Goal: Transaction & Acquisition: Purchase product/service

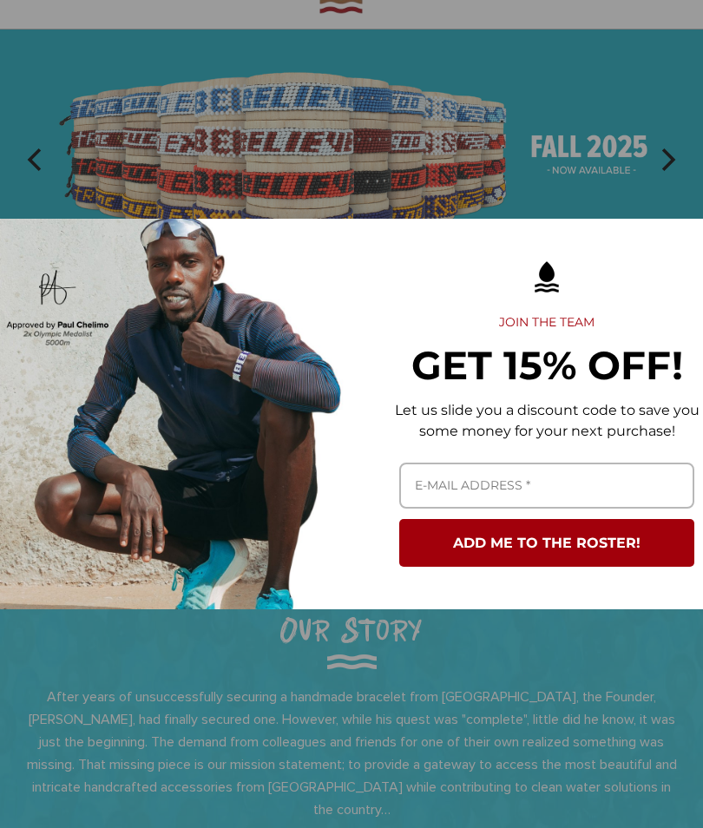
scroll to position [106, 0]
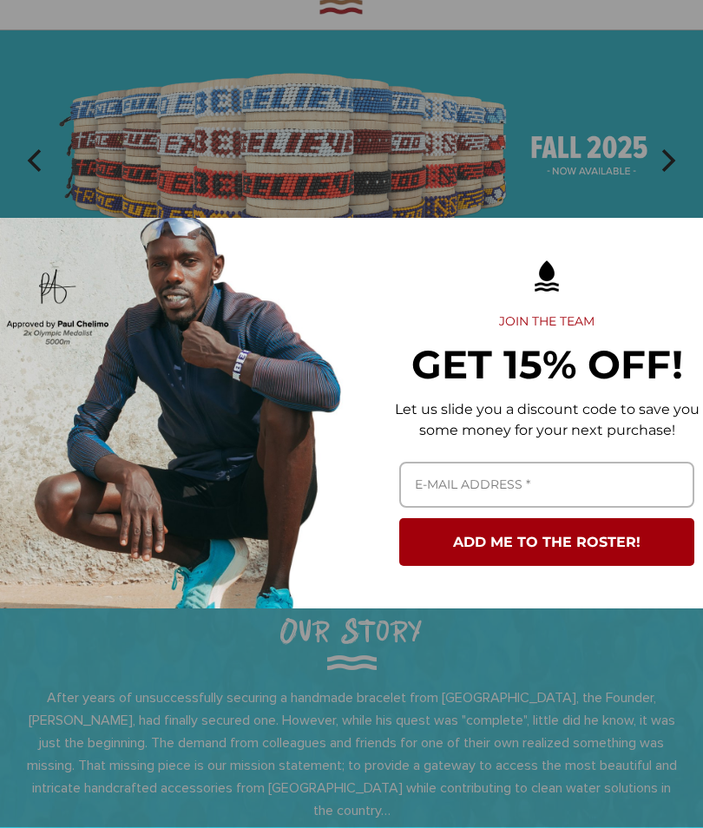
click at [199, 659] on div "Marketing offer form" at bounding box center [351, 414] width 703 height 828
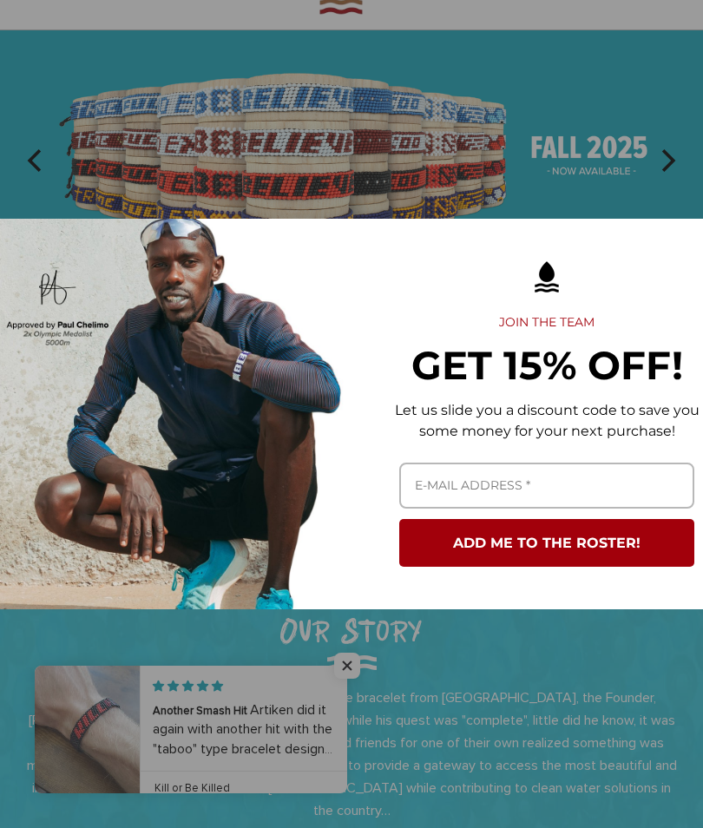
click at [352, 655] on div "Marketing offer form" at bounding box center [351, 414] width 703 height 828
click at [349, 659] on div "Marketing offer form" at bounding box center [351, 414] width 703 height 828
click at [354, 670] on div "Marketing offer form" at bounding box center [351, 414] width 703 height 828
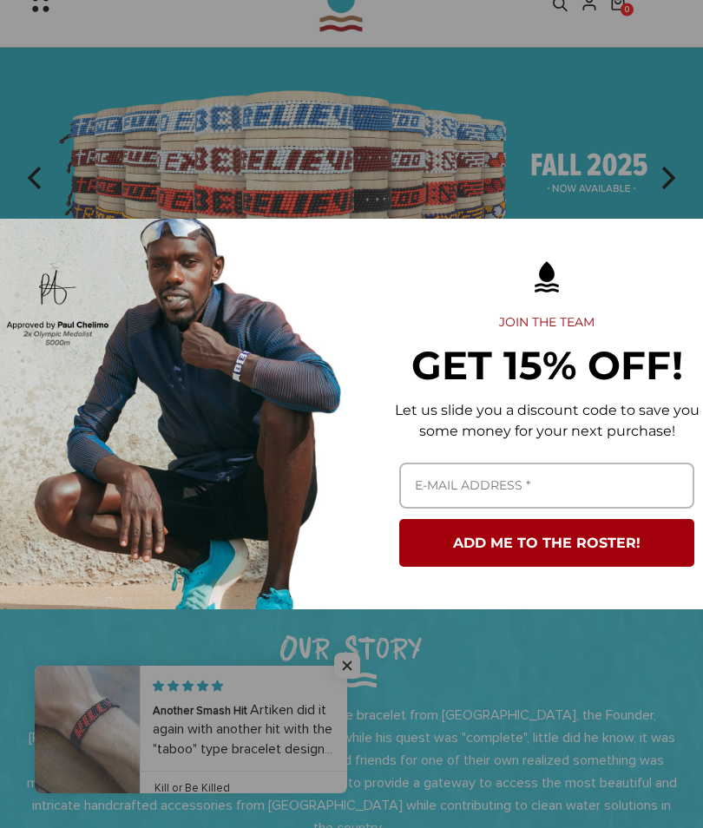
scroll to position [0, 0]
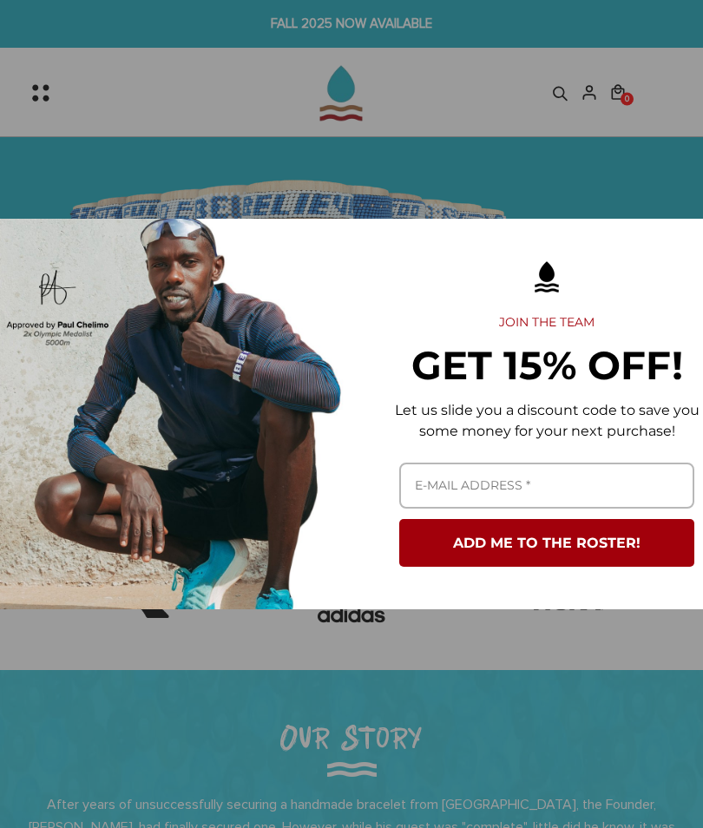
click at [43, 86] on div "Marketing offer form" at bounding box center [351, 414] width 703 height 828
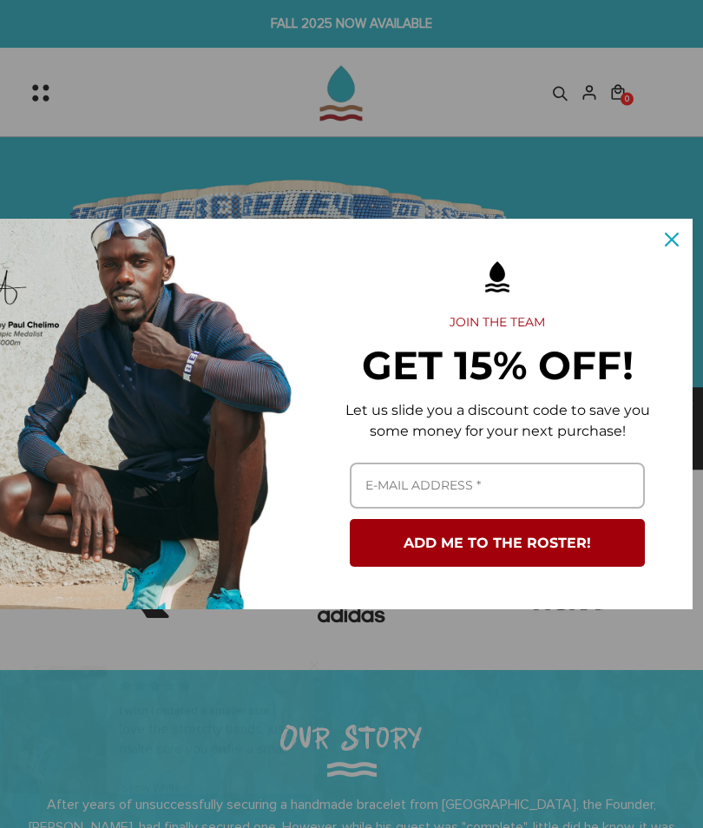
scroll to position [0, 49]
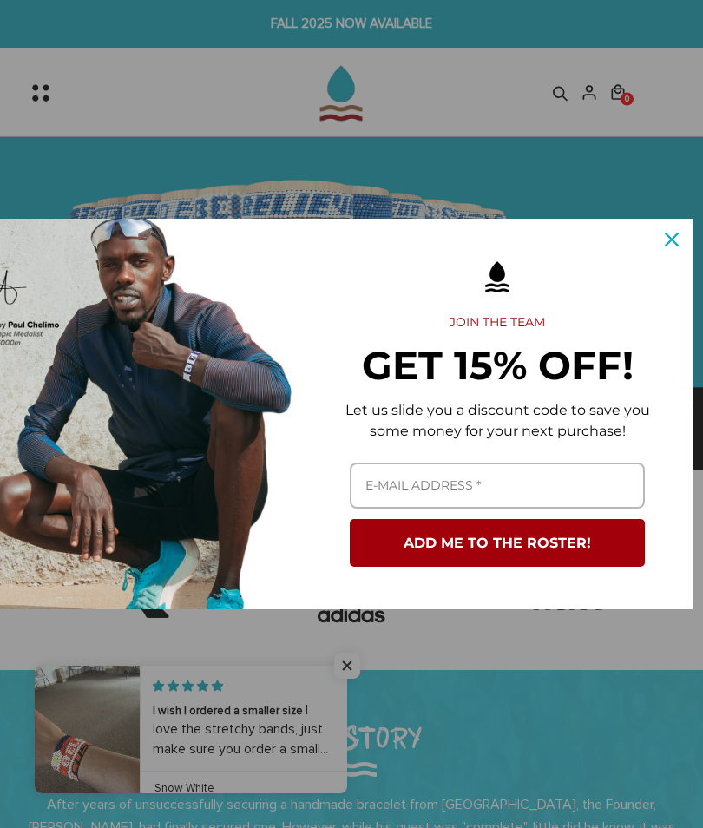
click at [681, 235] on div "Close" at bounding box center [672, 240] width 28 height 28
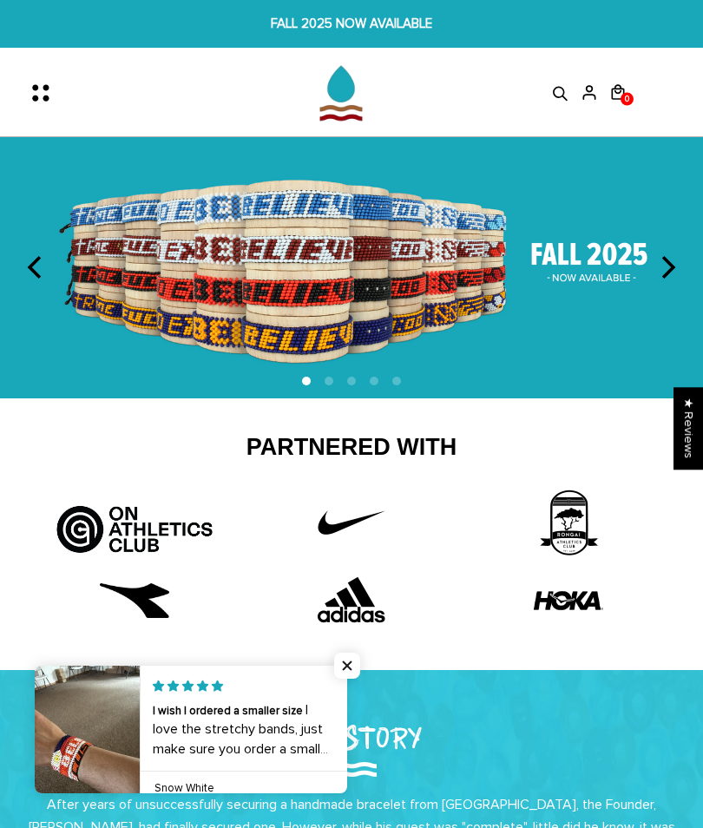
click at [40, 77] on icon "Menu" at bounding box center [46, 93] width 36 height 36
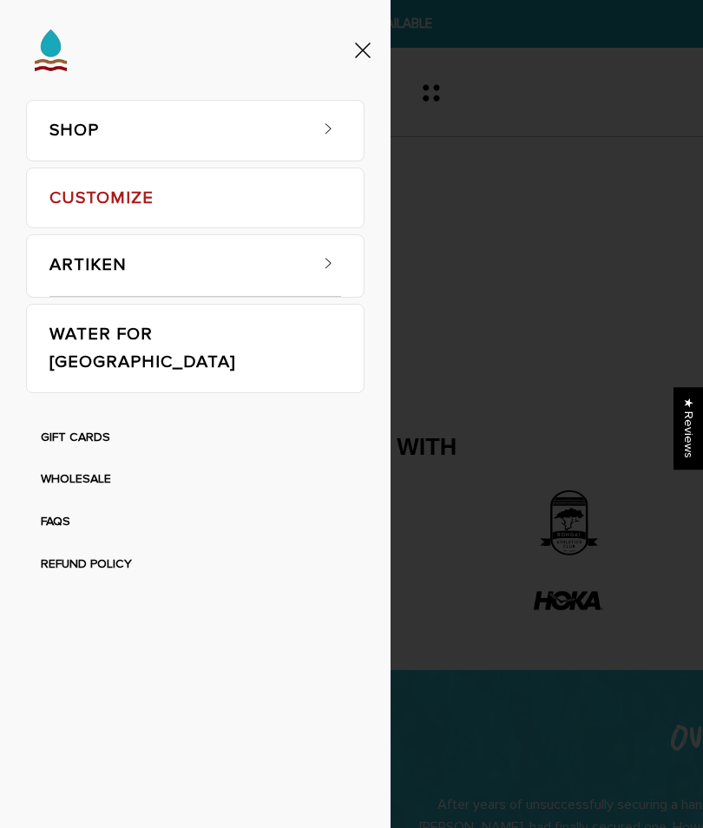
click at [83, 129] on link "SHOP" at bounding box center [177, 131] width 257 height 60
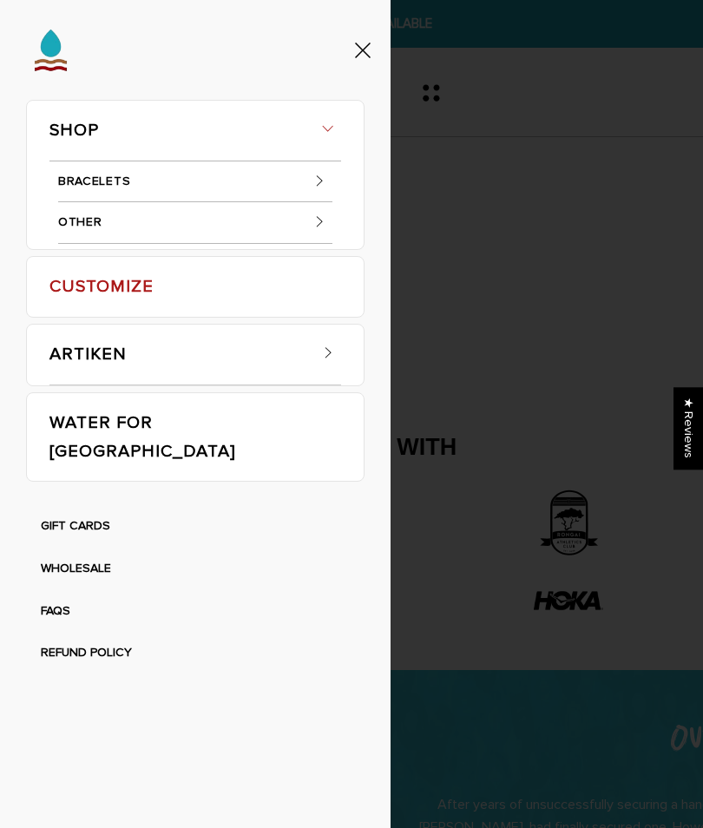
click at [90, 221] on link "OTHER" at bounding box center [195, 223] width 274 height 42
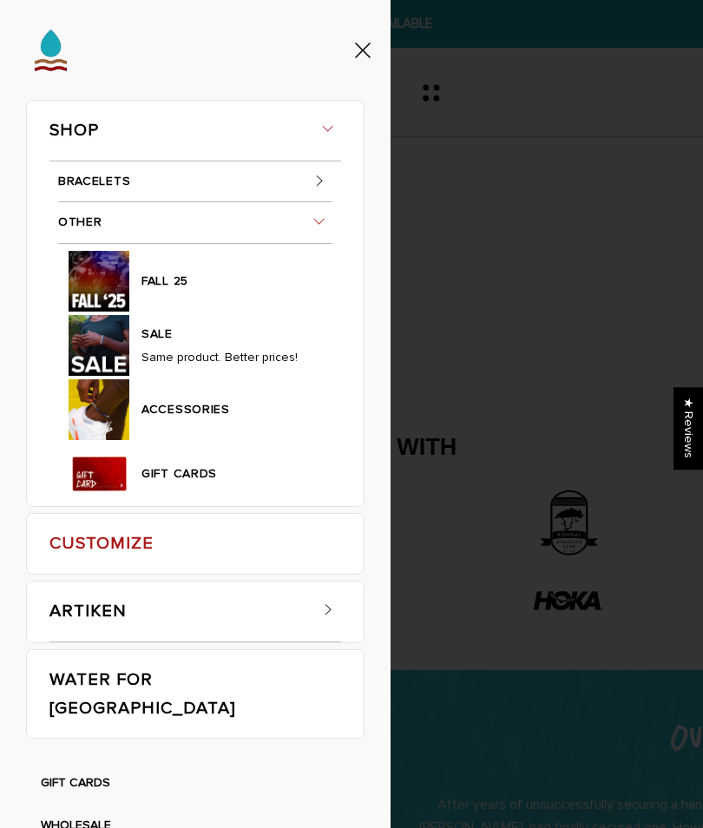
scroll to position [0, 0]
click at [91, 179] on link "BRACELETS" at bounding box center [195, 182] width 274 height 42
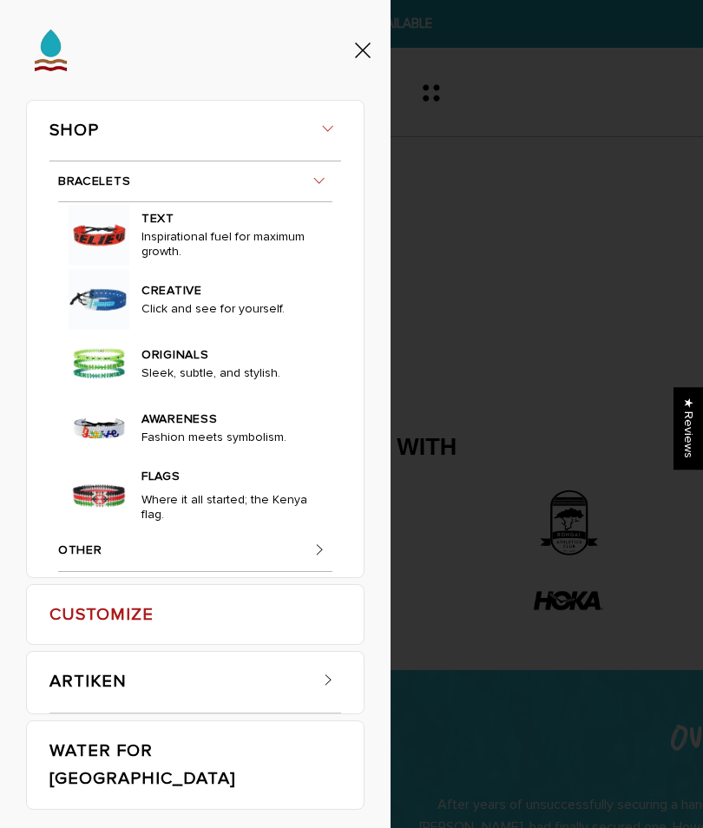
click at [96, 172] on link "BRACELETS" at bounding box center [195, 182] width 274 height 42
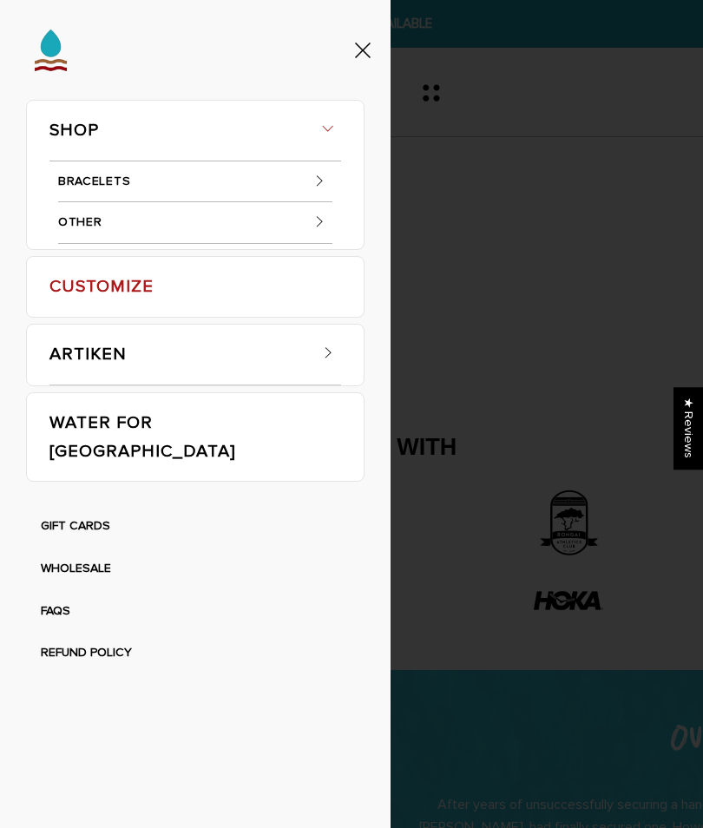
click at [80, 217] on link "OTHER" at bounding box center [195, 223] width 274 height 42
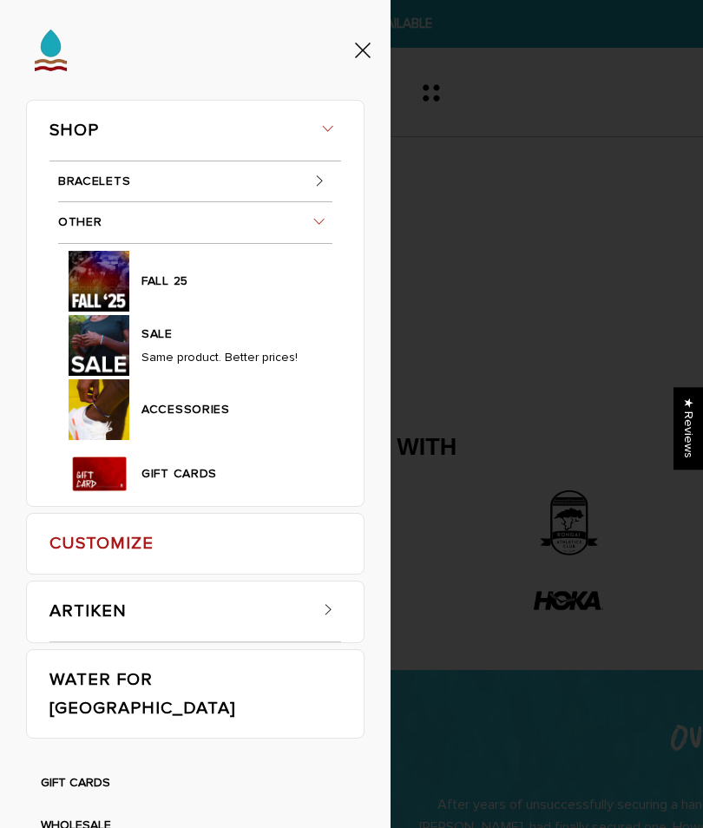
click at [166, 292] on link "FALL 25" at bounding box center [228, 279] width 172 height 25
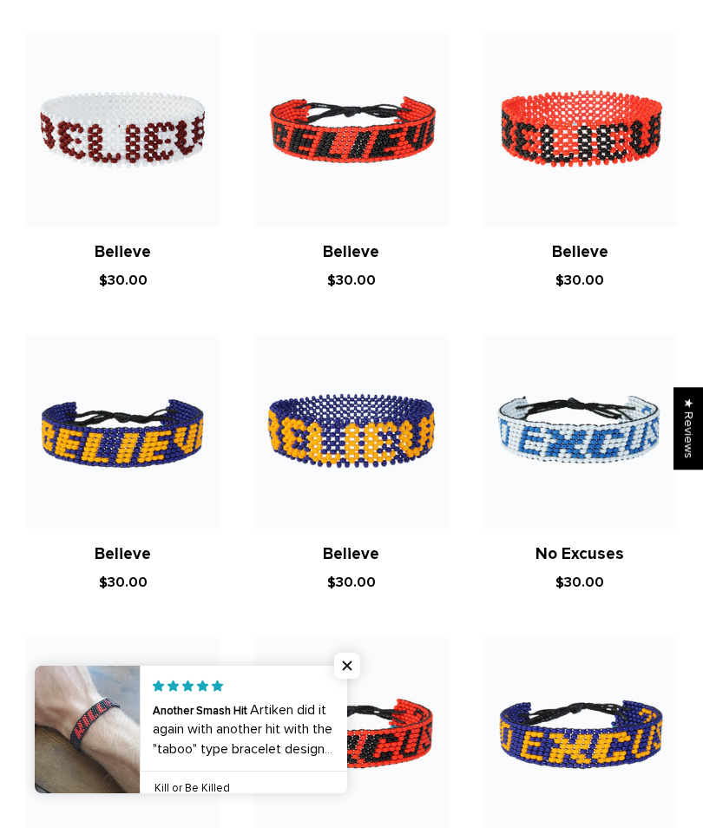
scroll to position [1157, 0]
